Goal: Task Accomplishment & Management: Use online tool/utility

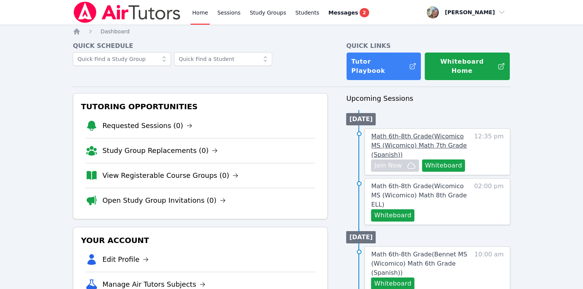
click at [411, 135] on span "Math 6th-8th Grade ( Wicomico MS (Wicomico) Math 7th Grade (Spanish) )" at bounding box center [419, 146] width 96 height 26
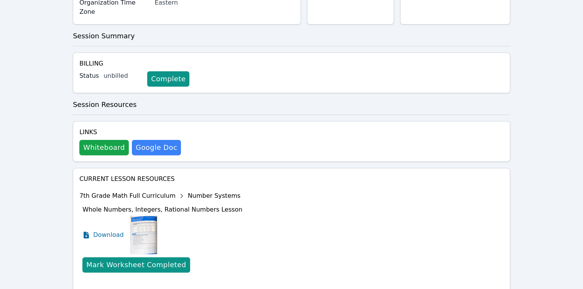
scroll to position [239, 0]
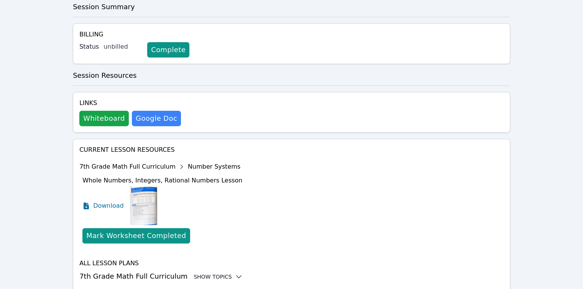
click at [235, 273] on icon at bounding box center [239, 277] width 8 height 8
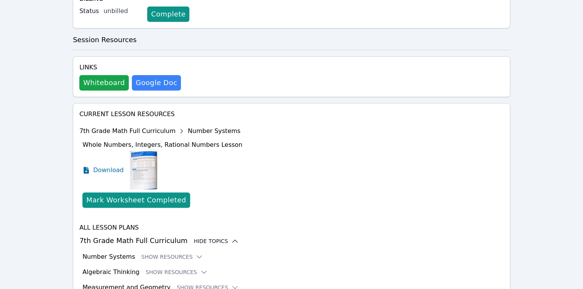
scroll to position [302, 0]
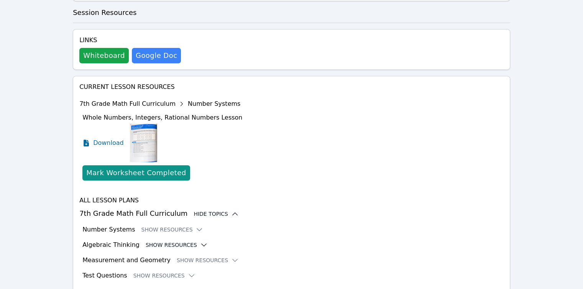
click at [200, 241] on icon at bounding box center [204, 245] width 8 height 8
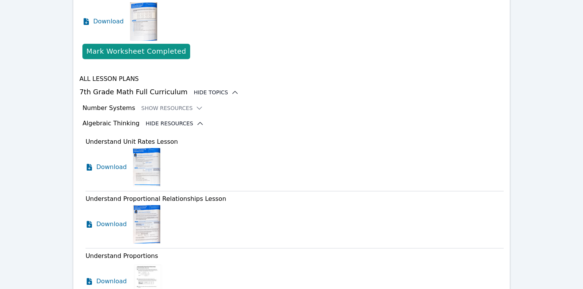
scroll to position [570, 0]
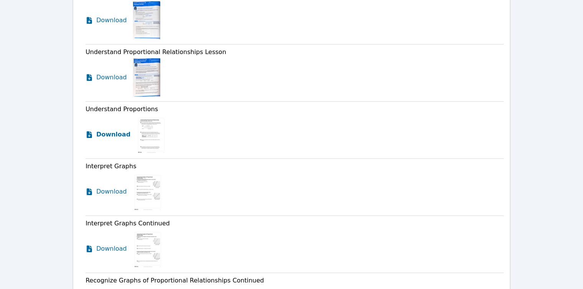
click at [118, 130] on span "Download" at bounding box center [113, 134] width 34 height 9
click at [118, 187] on span "Download" at bounding box center [113, 191] width 34 height 9
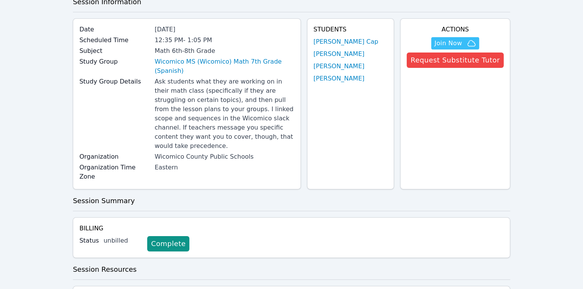
scroll to position [0, 0]
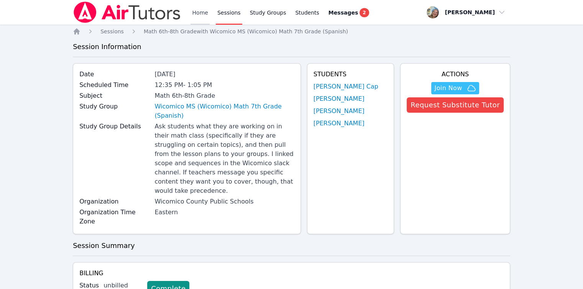
click at [198, 16] on link "Home" at bounding box center [200, 12] width 19 height 25
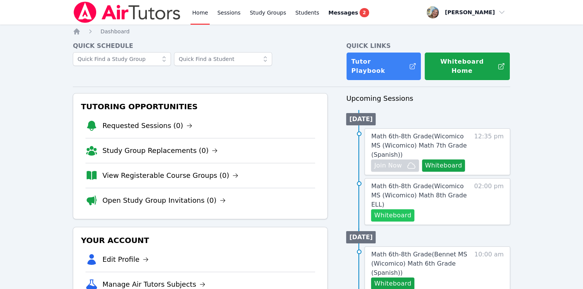
click at [402, 209] on button "Whiteboard" at bounding box center [392, 215] width 43 height 12
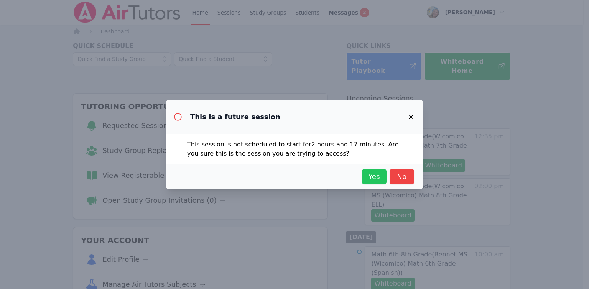
click at [366, 171] on button "Yes" at bounding box center [374, 176] width 25 height 15
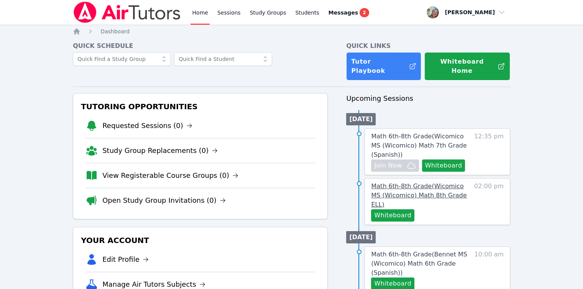
click at [394, 183] on span "Math 6th-8th Grade ( Wicomico MS (Wicomico) Math 8th Grade ELL )" at bounding box center [419, 196] width 96 height 26
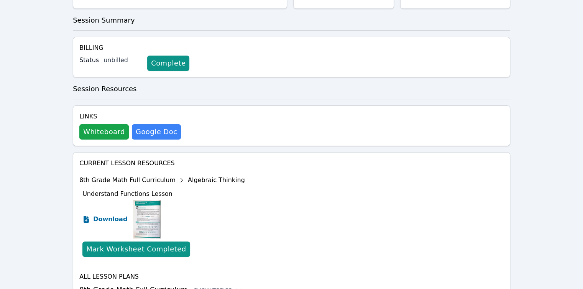
scroll to position [239, 0]
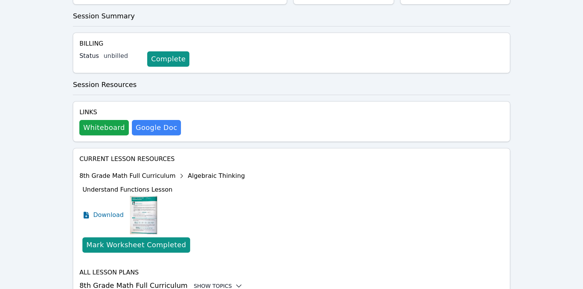
click at [235, 282] on icon at bounding box center [239, 286] width 8 height 8
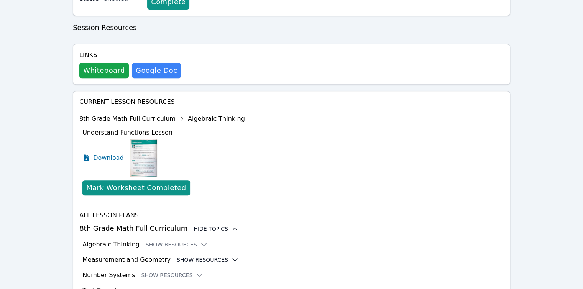
scroll to position [302, 0]
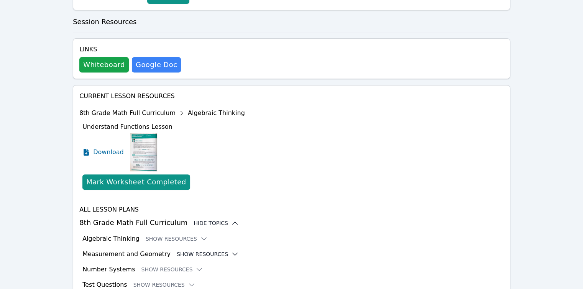
click at [231, 251] on icon at bounding box center [235, 255] width 8 height 8
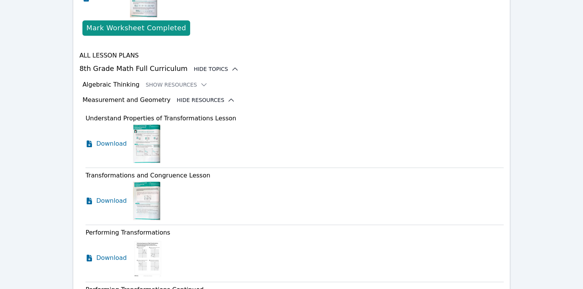
scroll to position [494, 0]
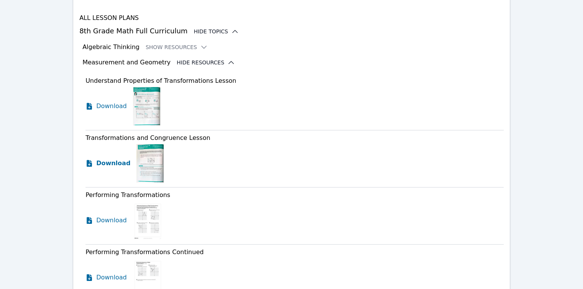
click at [90, 160] on icon at bounding box center [91, 161] width 2 height 2
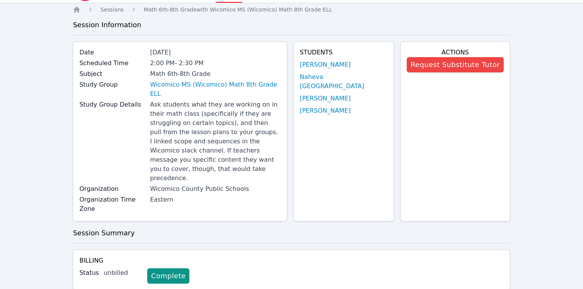
scroll to position [0, 0]
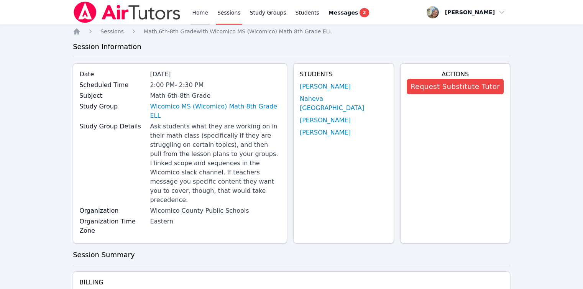
click at [194, 13] on link "Home" at bounding box center [200, 12] width 19 height 25
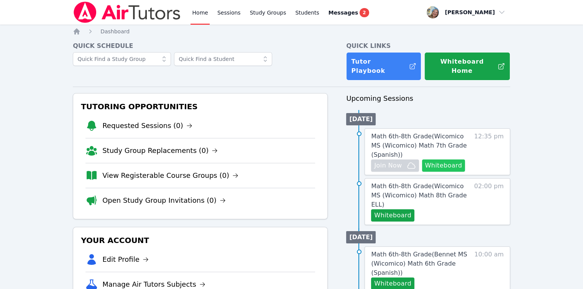
click at [442, 160] on button "Whiteboard" at bounding box center [443, 166] width 43 height 12
